Goal: Task Accomplishment & Management: Manage account settings

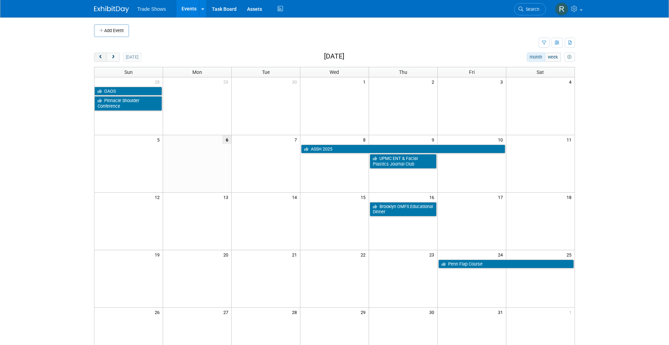
click at [101, 58] on span "prev" at bounding box center [100, 57] width 5 height 5
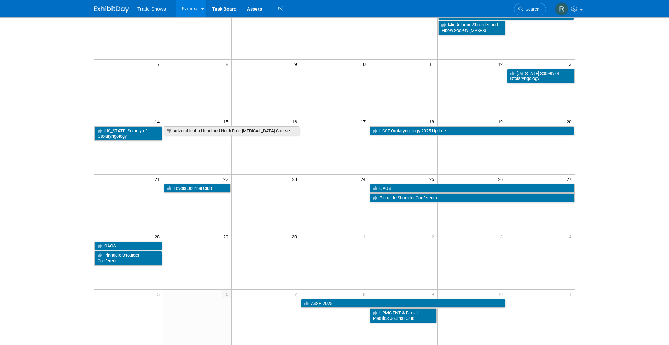
scroll to position [76, 0]
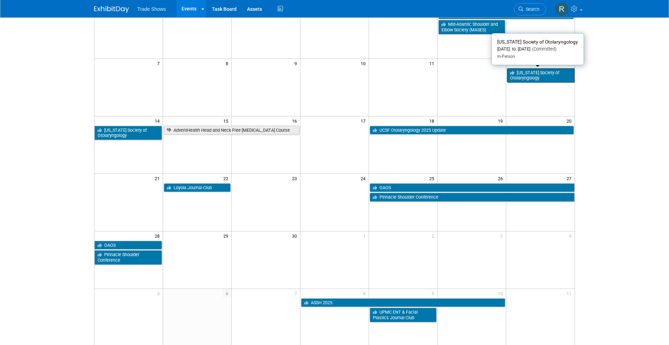
click at [546, 73] on link "[US_STATE] Society of Otolaryngology" at bounding box center [541, 75] width 68 height 14
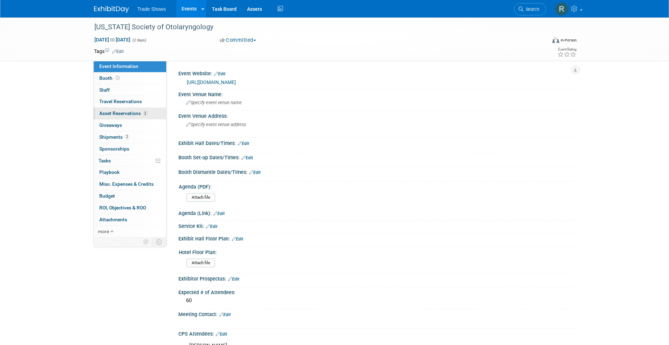
click at [127, 112] on span "Asset Reservations 2" at bounding box center [123, 113] width 48 height 6
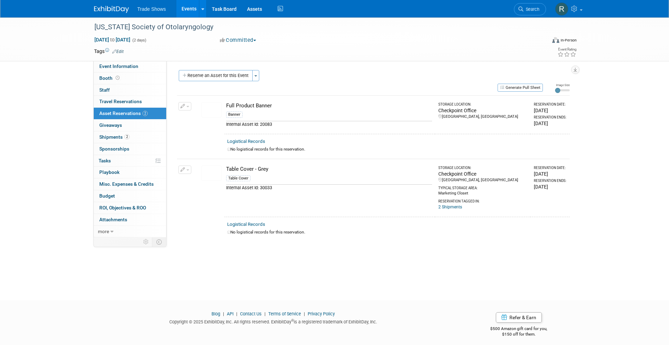
click at [181, 166] on button "button" at bounding box center [184, 170] width 13 height 8
click at [198, 177] on button "Change Reservation" at bounding box center [211, 180] width 59 height 9
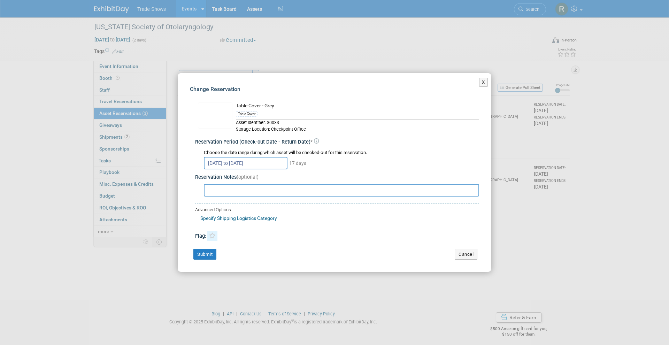
drag, startPoint x: 214, startPoint y: 233, endPoint x: 212, endPoint y: 238, distance: 6.1
click at [213, 235] on icon at bounding box center [212, 236] width 7 height 6
drag, startPoint x: 207, startPoint y: 252, endPoint x: 205, endPoint y: 243, distance: 9.9
click at [206, 252] on button "Submit" at bounding box center [204, 254] width 23 height 11
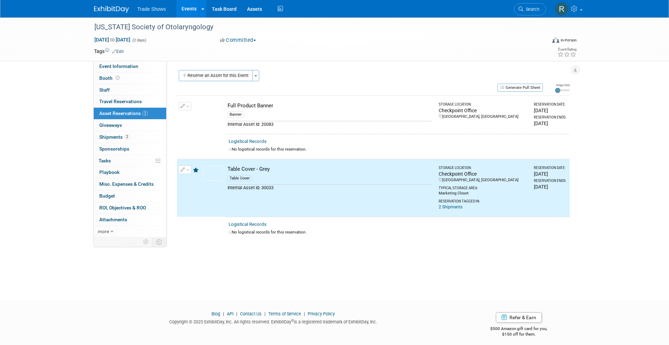
click at [184, 110] on td "Change Reservation Manage Logistical Records" at bounding box center [185, 114] width 16 height 39
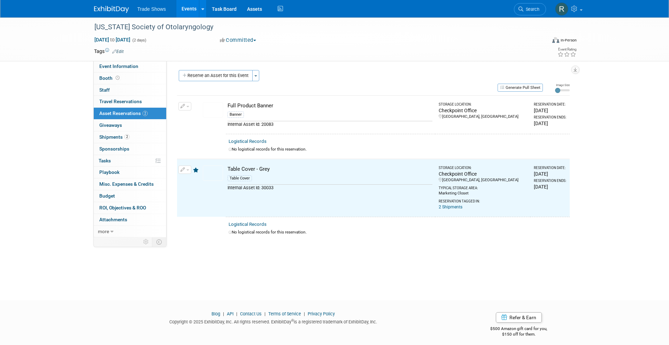
click at [185, 105] on button "button" at bounding box center [184, 106] width 13 height 8
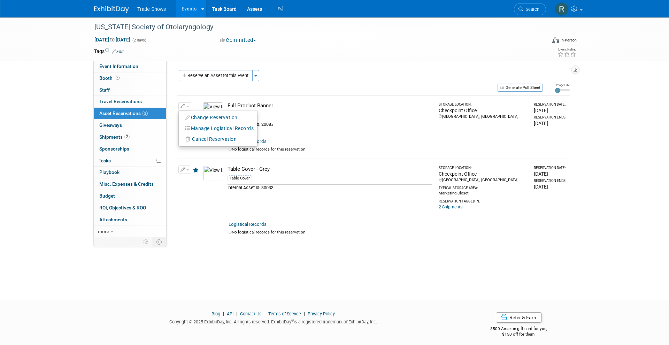
click at [196, 117] on button "Change Reservation" at bounding box center [211, 117] width 59 height 9
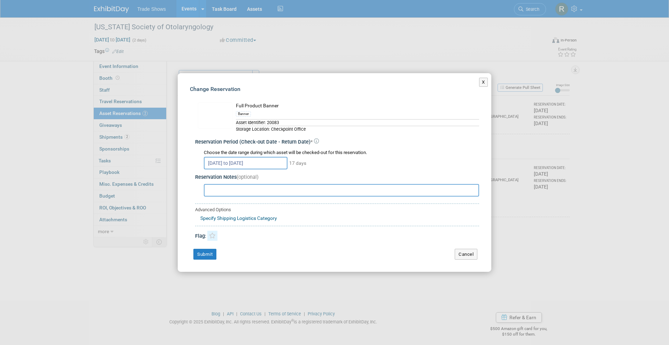
drag, startPoint x: 215, startPoint y: 233, endPoint x: 212, endPoint y: 239, distance: 5.8
click at [214, 236] on icon at bounding box center [212, 236] width 7 height 6
click at [207, 249] on button "Submit" at bounding box center [204, 254] width 23 height 11
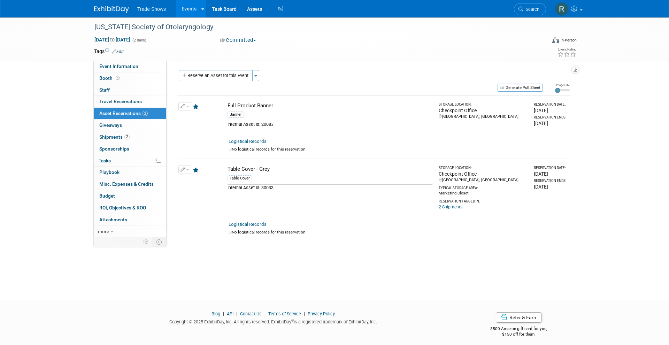
click at [192, 15] on link "Events" at bounding box center [188, 8] width 25 height 17
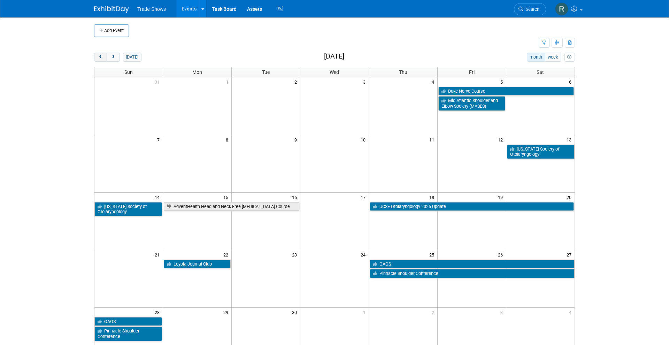
click at [99, 57] on span "prev" at bounding box center [100, 57] width 5 height 5
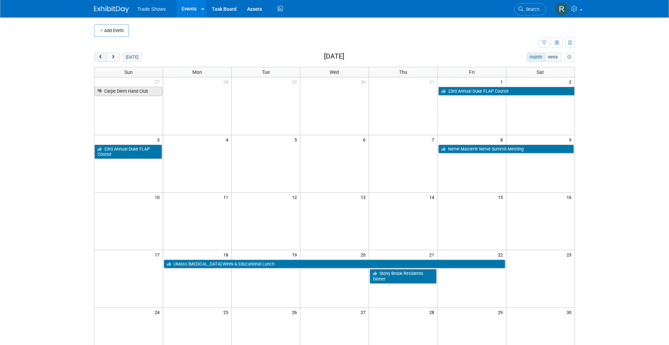
click at [100, 55] on span "prev" at bounding box center [100, 57] width 5 height 5
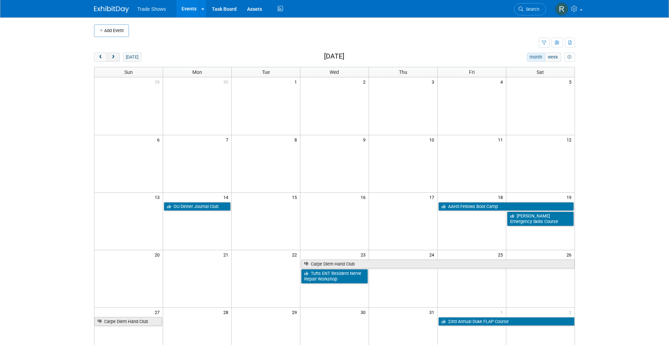
click at [115, 55] on span "next" at bounding box center [112, 57] width 5 height 5
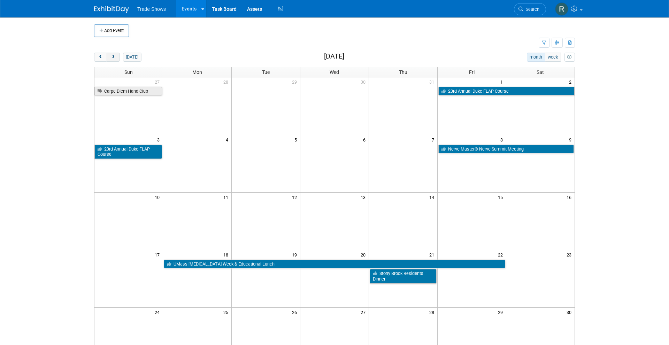
click at [111, 55] on span "next" at bounding box center [112, 57] width 5 height 5
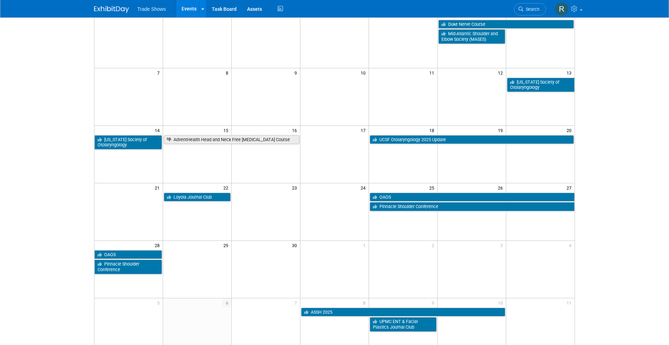
scroll to position [67, 0]
click at [201, 197] on link "Loyola Journal Club" at bounding box center [197, 197] width 67 height 9
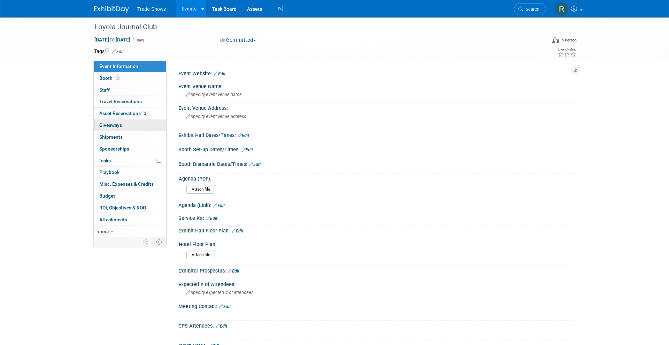
click at [126, 120] on link "0 Giveaways 0" at bounding box center [130, 125] width 72 height 11
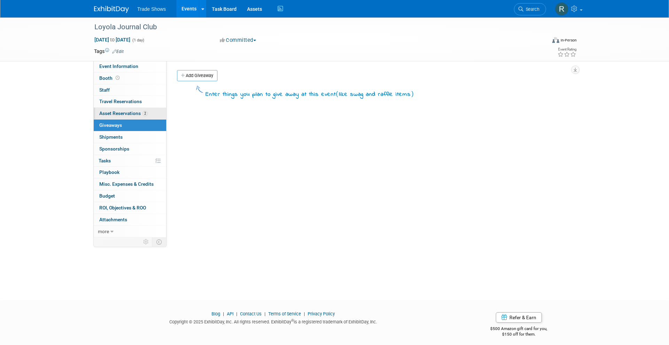
click at [131, 113] on span "Asset Reservations 2" at bounding box center [123, 113] width 48 height 6
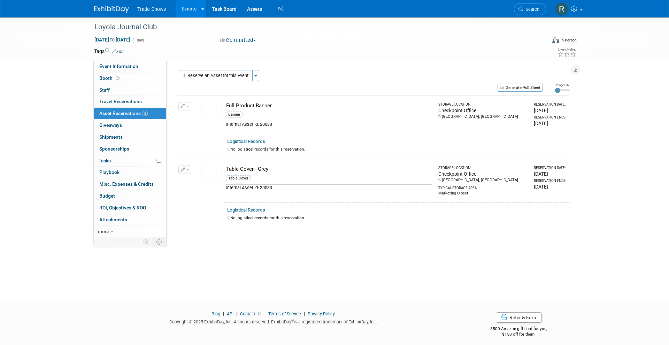
click at [189, 105] on button "button" at bounding box center [184, 106] width 13 height 8
click at [192, 117] on button "Change Reservation" at bounding box center [211, 117] width 59 height 9
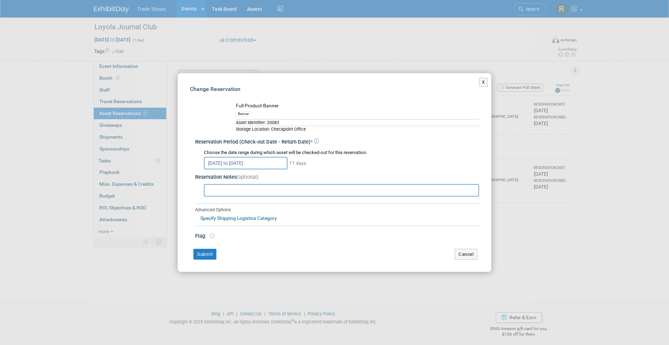
drag, startPoint x: 210, startPoint y: 235, endPoint x: 208, endPoint y: 246, distance: 10.7
click at [210, 236] on icon at bounding box center [212, 236] width 7 height 6
click at [207, 251] on button "Submit" at bounding box center [204, 254] width 23 height 11
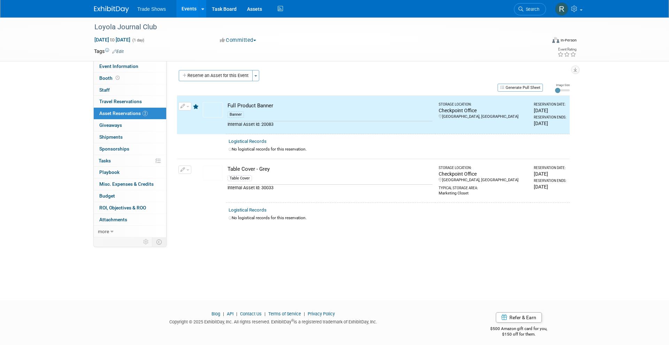
click at [184, 166] on button "button" at bounding box center [184, 170] width 13 height 8
click at [203, 186] on li "Manage Logistical Records" at bounding box center [218, 191] width 78 height 11
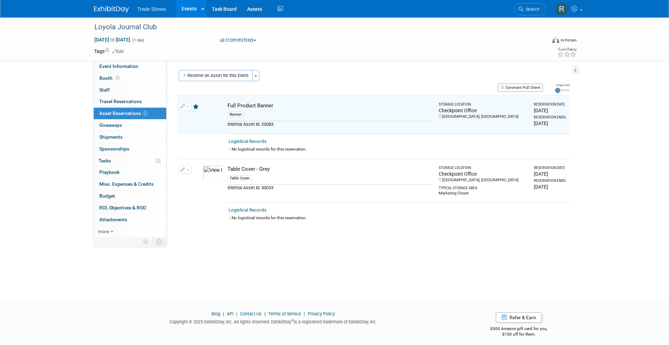
click at [187, 166] on button "button" at bounding box center [184, 170] width 13 height 8
click at [199, 178] on button "Change Reservation" at bounding box center [211, 180] width 59 height 9
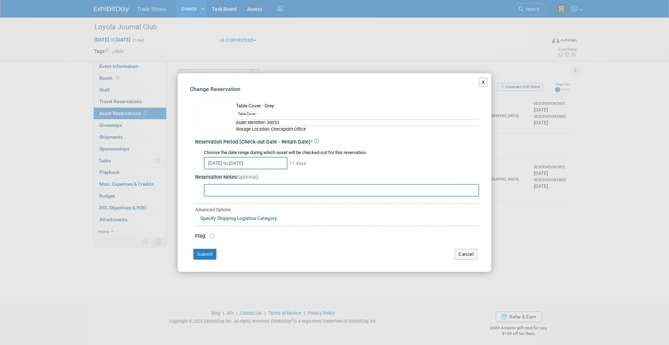
drag, startPoint x: 213, startPoint y: 233, endPoint x: 208, endPoint y: 241, distance: 8.9
click at [213, 233] on icon at bounding box center [212, 236] width 7 height 6
click at [205, 249] on button "Submit" at bounding box center [204, 254] width 23 height 11
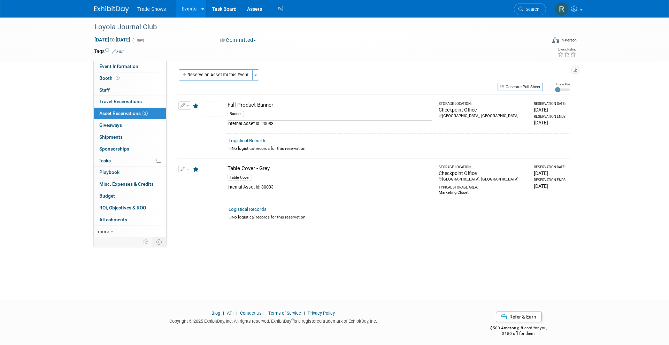
click at [195, 10] on link "Events" at bounding box center [188, 8] width 25 height 17
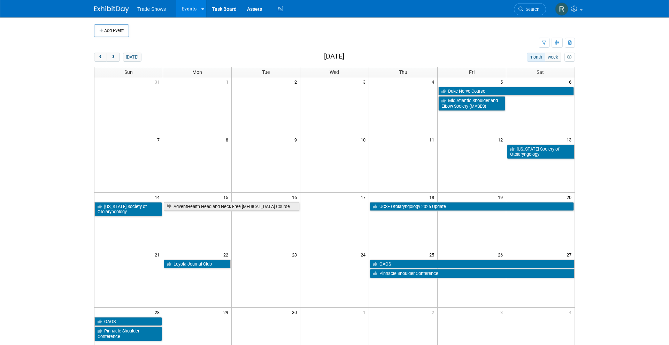
scroll to position [40, 0]
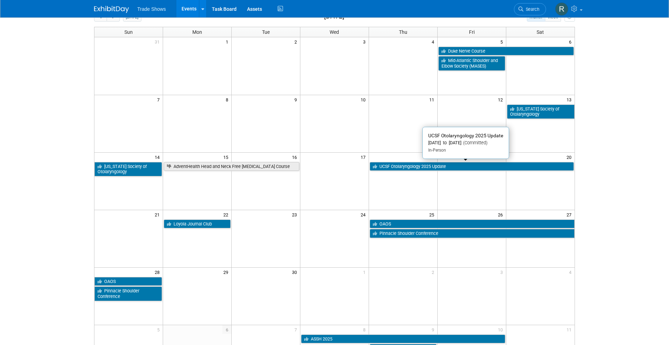
click at [409, 166] on link "UCSF Otolaryngology 2025 Update" at bounding box center [472, 166] width 204 height 9
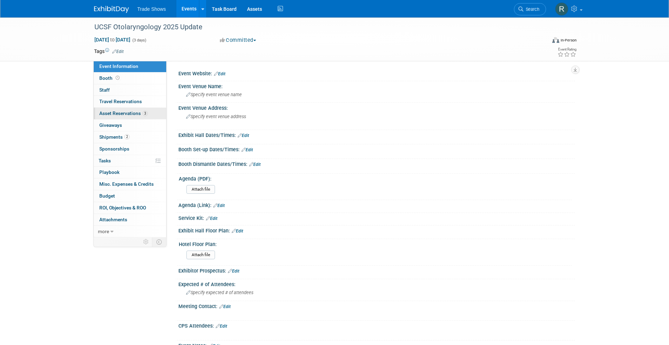
click at [131, 114] on span "Asset Reservations 3" at bounding box center [123, 113] width 48 height 6
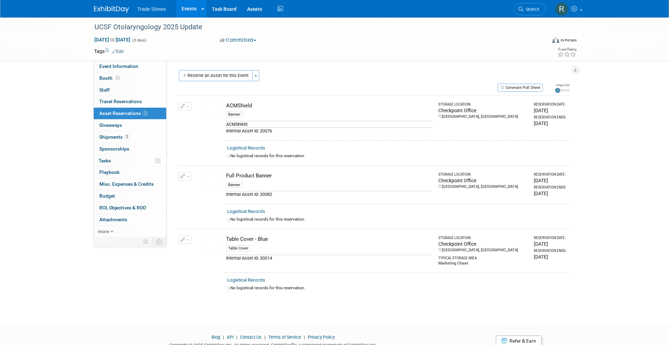
click at [180, 172] on button "button" at bounding box center [184, 176] width 13 height 8
drag, startPoint x: 294, startPoint y: 116, endPoint x: 289, endPoint y: 134, distance: 18.6
click at [294, 118] on div "Banner" at bounding box center [329, 116] width 206 height 10
click at [187, 236] on button "button" at bounding box center [184, 240] width 13 height 8
drag, startPoint x: 197, startPoint y: 245, endPoint x: 195, endPoint y: 240, distance: 4.8
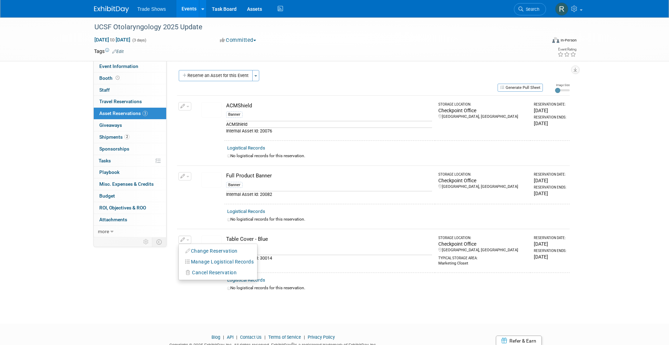
click at [197, 246] on button "Change Reservation" at bounding box center [211, 250] width 59 height 9
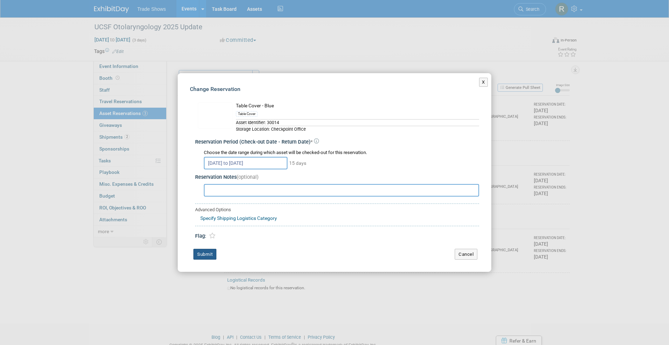
drag, startPoint x: 211, startPoint y: 236, endPoint x: 212, endPoint y: 254, distance: 17.5
click at [211, 237] on link at bounding box center [212, 236] width 10 height 10
click at [212, 257] on button "Submit" at bounding box center [204, 254] width 23 height 11
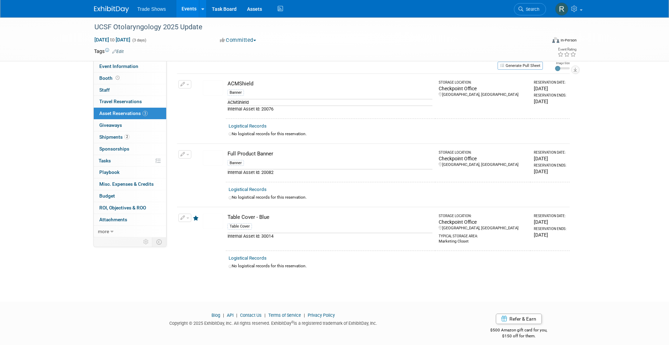
scroll to position [22, 0]
drag, startPoint x: 185, startPoint y: 80, endPoint x: 189, endPoint y: 86, distance: 7.3
click at [185, 81] on button "button" at bounding box center [184, 84] width 13 height 8
click at [198, 98] on button "Change Reservation" at bounding box center [211, 95] width 59 height 9
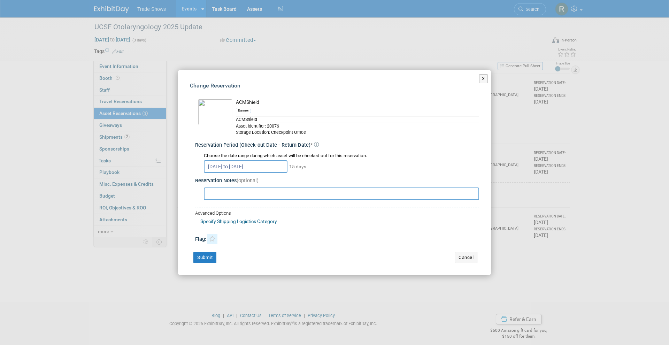
click at [210, 239] on icon at bounding box center [212, 239] width 7 height 6
drag, startPoint x: 210, startPoint y: 255, endPoint x: 206, endPoint y: 222, distance: 32.6
click at [210, 254] on button "Submit" at bounding box center [204, 257] width 23 height 11
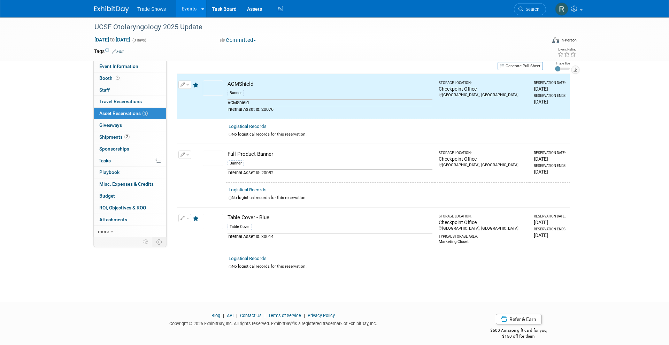
drag, startPoint x: 185, startPoint y: 151, endPoint x: 193, endPoint y: 157, distance: 10.0
click at [185, 151] on button "button" at bounding box center [184, 155] width 13 height 8
click at [204, 163] on button "Change Reservation" at bounding box center [211, 165] width 59 height 9
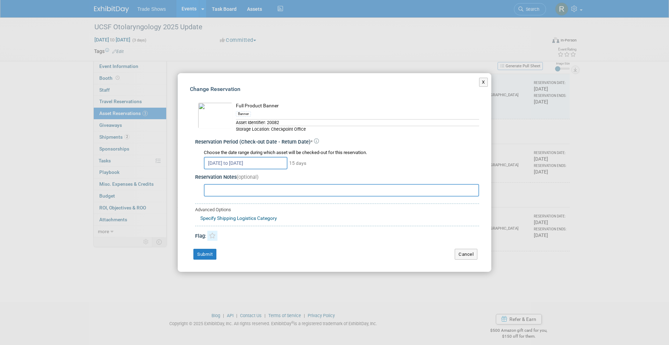
click at [212, 236] on icon at bounding box center [212, 236] width 7 height 6
click at [211, 249] on button "Submit" at bounding box center [204, 254] width 23 height 11
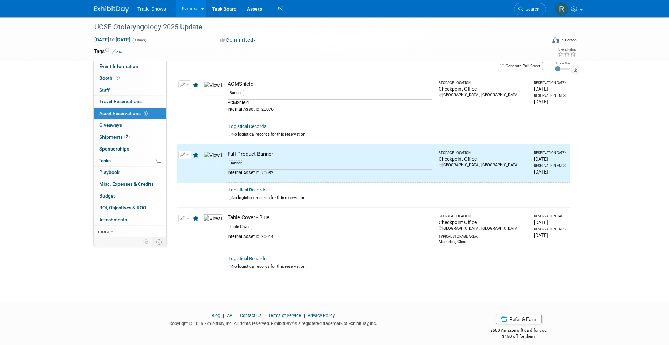
click at [191, 6] on link "Events" at bounding box center [188, 8] width 25 height 17
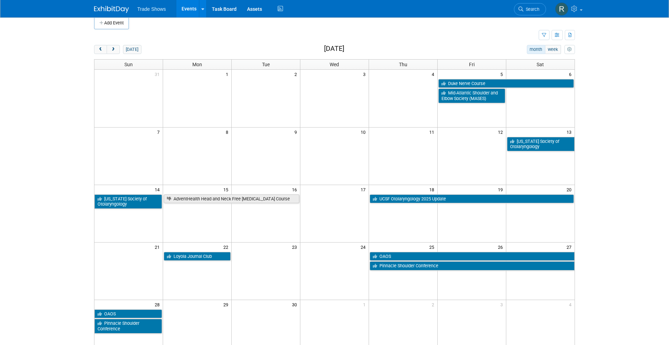
scroll to position [7, 0]
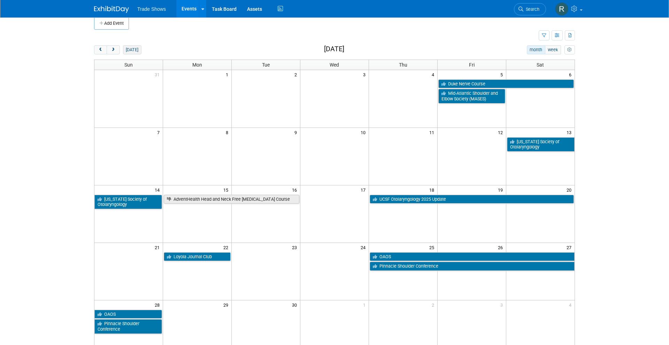
click at [130, 47] on button "[DATE]" at bounding box center [132, 49] width 18 height 9
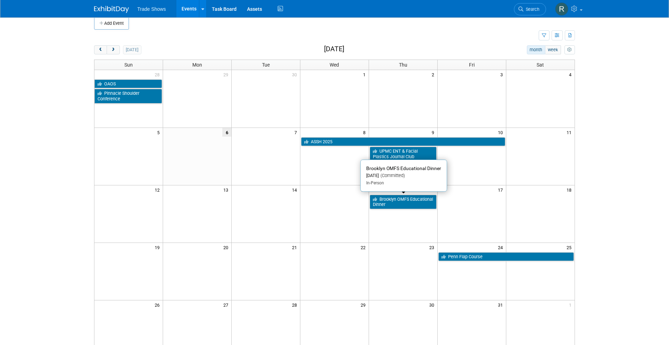
click at [412, 200] on link "Brooklyn OMFS Educational Dinner" at bounding box center [403, 202] width 67 height 14
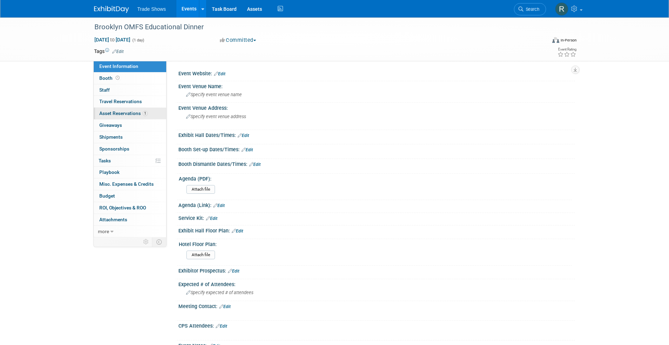
click at [138, 110] on span "Asset Reservations 1" at bounding box center [123, 113] width 48 height 6
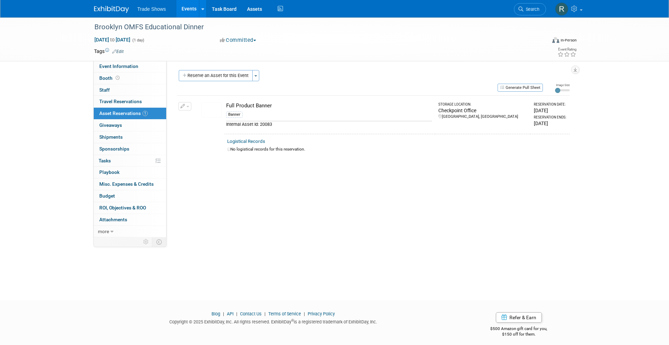
click at [183, 104] on icon "button" at bounding box center [182, 106] width 5 height 5
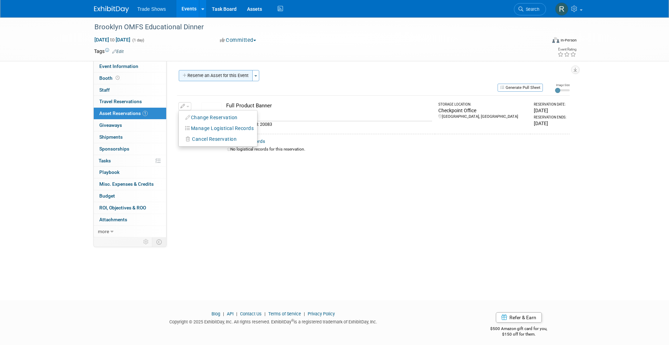
click at [219, 78] on button "Reserve an Asset for this Event" at bounding box center [216, 75] width 74 height 11
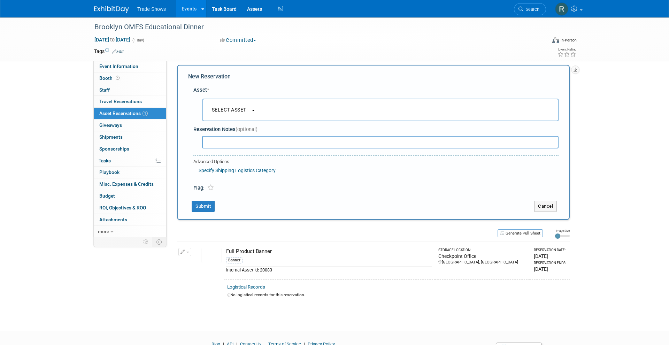
scroll to position [6, 0]
click at [239, 96] on div "-- SELECT ASSET -- <table style='display: inline-block; border-style:none;'><tr…" at bounding box center [377, 109] width 362 height 26
drag, startPoint x: 240, startPoint y: 112, endPoint x: 245, endPoint y: 124, distance: 13.0
click at [240, 112] on button "-- SELECT ASSET --" at bounding box center [380, 109] width 356 height 23
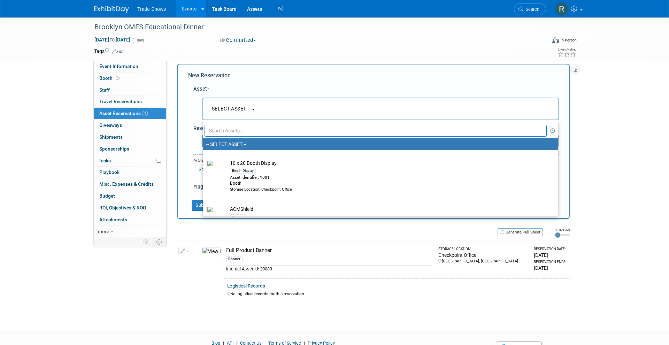
click at [251, 133] on input "text" at bounding box center [376, 131] width 342 height 12
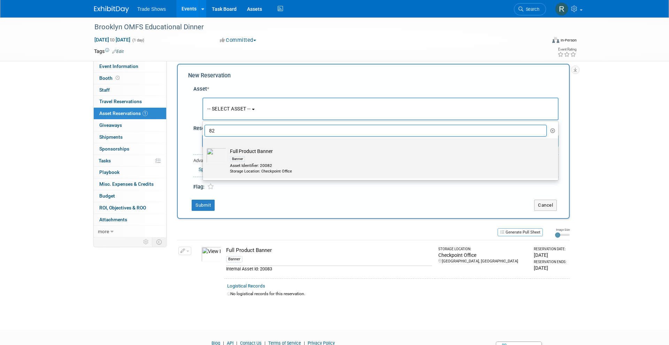
type input "82"
click at [283, 169] on div "Storage Location: Checkpoint Office" at bounding box center [387, 172] width 314 height 6
click at [204, 147] on input "Full Product Banner Banner Asset Identifier: 20082 Storage Location: Checkpoint…" at bounding box center [201, 144] width 5 height 5
select select "10720318"
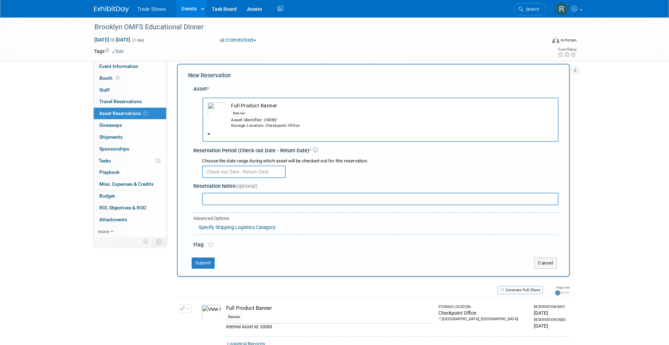
click at [259, 168] on body "Trade Shows Events Add Event Bulk Upload Events Shareable Event Boards Recently…" at bounding box center [334, 166] width 669 height 345
click at [328, 164] on div at bounding box center [380, 171] width 356 height 14
click at [548, 257] on button "Cancel" at bounding box center [545, 262] width 23 height 11
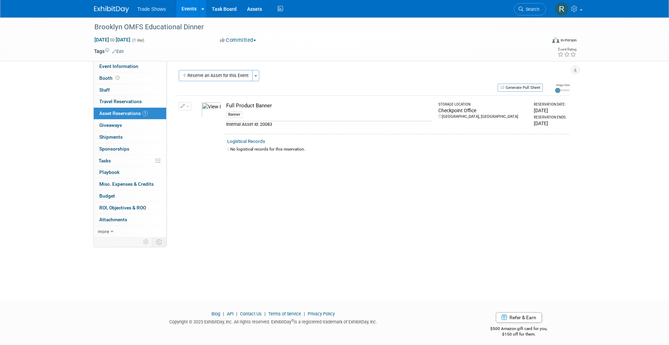
drag, startPoint x: 577, startPoint y: 153, endPoint x: 637, endPoint y: 25, distance: 140.9
click at [584, 147] on div "Brooklyn OMFS Educational Dinner Oct 16, 2025 to Oct 16, 2025 (1 day) Oct 16, 2…" at bounding box center [334, 152] width 669 height 270
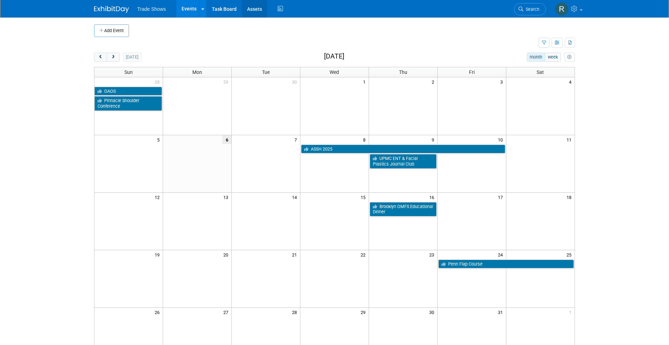
click at [256, 15] on link "Assets" at bounding box center [254, 8] width 25 height 17
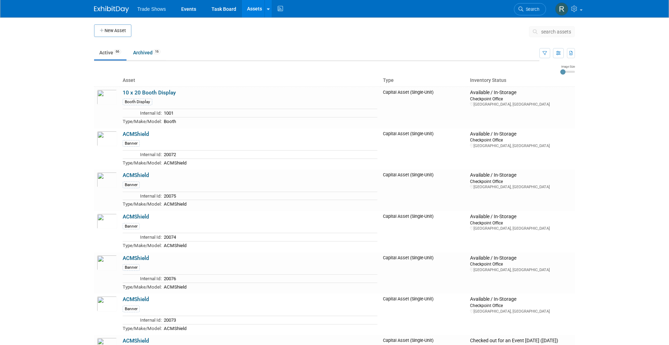
click at [544, 32] on span "search assets" at bounding box center [556, 32] width 30 height 6
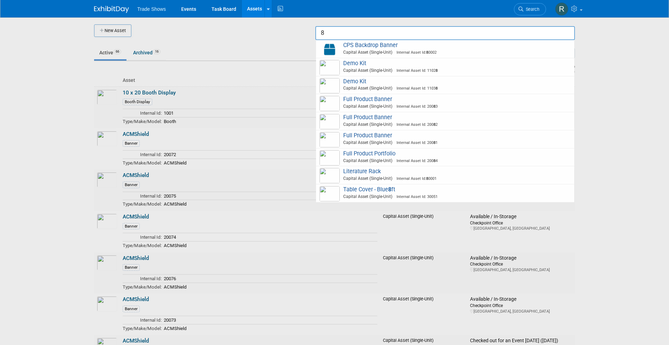
type input "83"
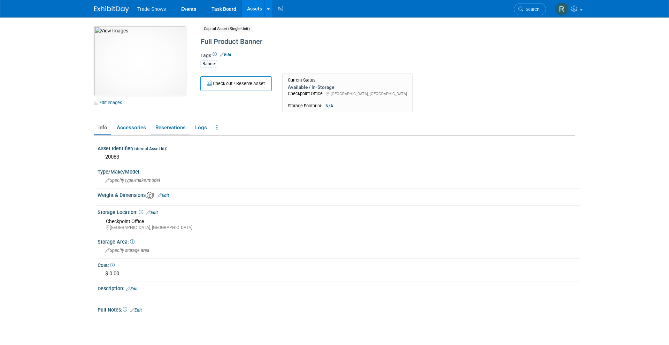
click at [168, 131] on link "Reservations" at bounding box center [170, 128] width 38 height 12
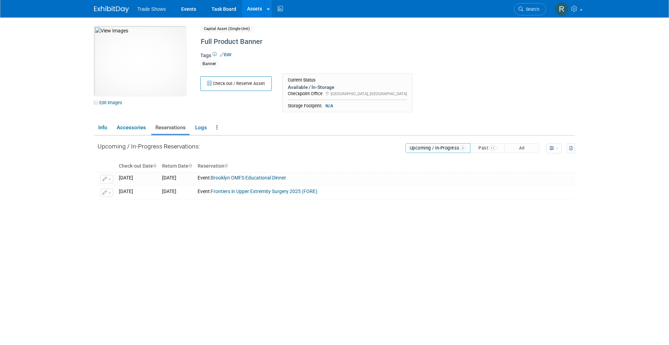
click at [492, 147] on span "11" at bounding box center [493, 148] width 8 height 5
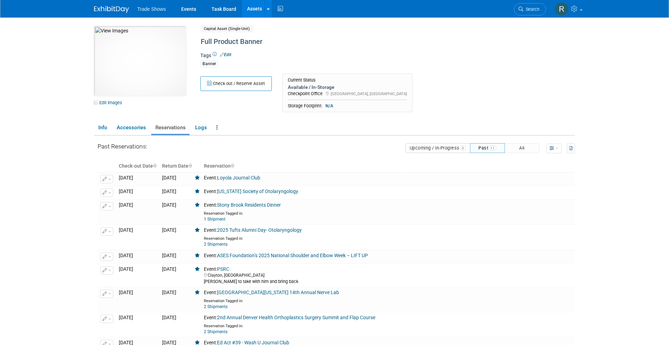
click at [432, 149] on button "Upcoming / In-Progress 2" at bounding box center [438, 148] width 66 height 10
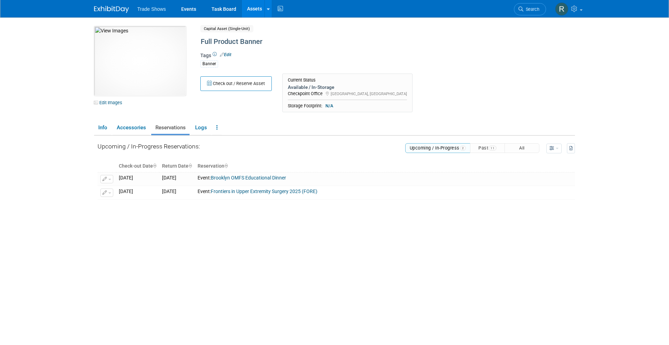
click at [477, 148] on button "Past 11" at bounding box center [487, 148] width 35 height 10
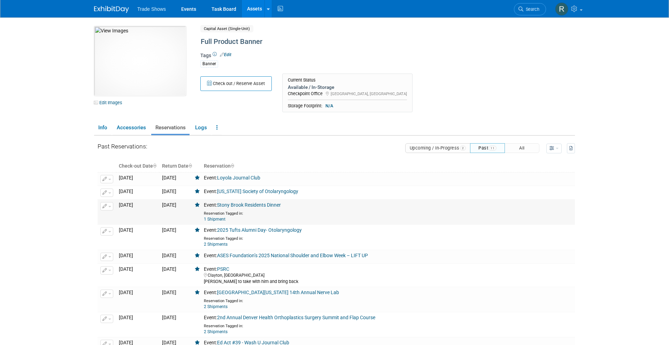
scroll to position [5, 0]
